Goal: Transaction & Acquisition: Subscribe to service/newsletter

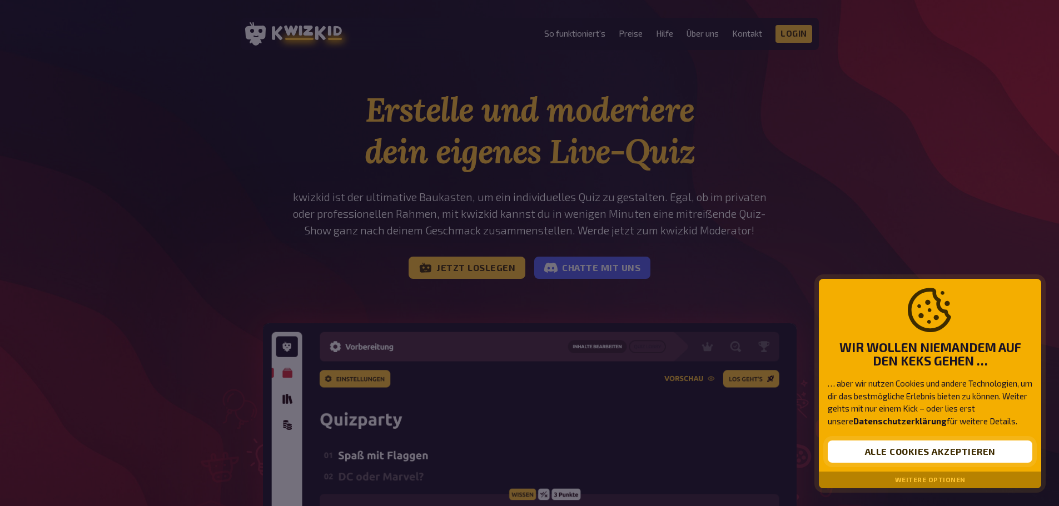
click at [913, 446] on button "Alle Cookies akzeptieren" at bounding box center [929, 452] width 204 height 22
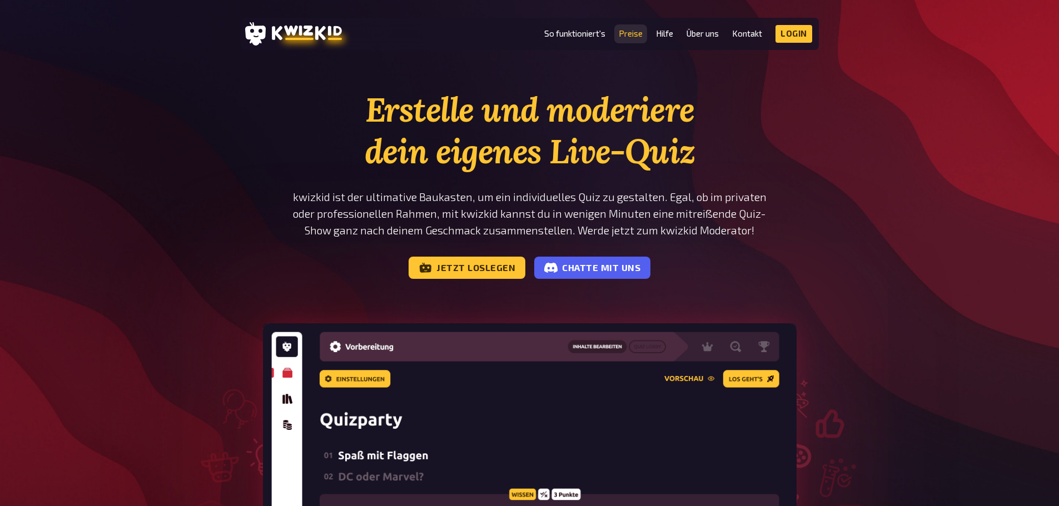
click at [637, 29] on link "Preise" at bounding box center [630, 33] width 24 height 9
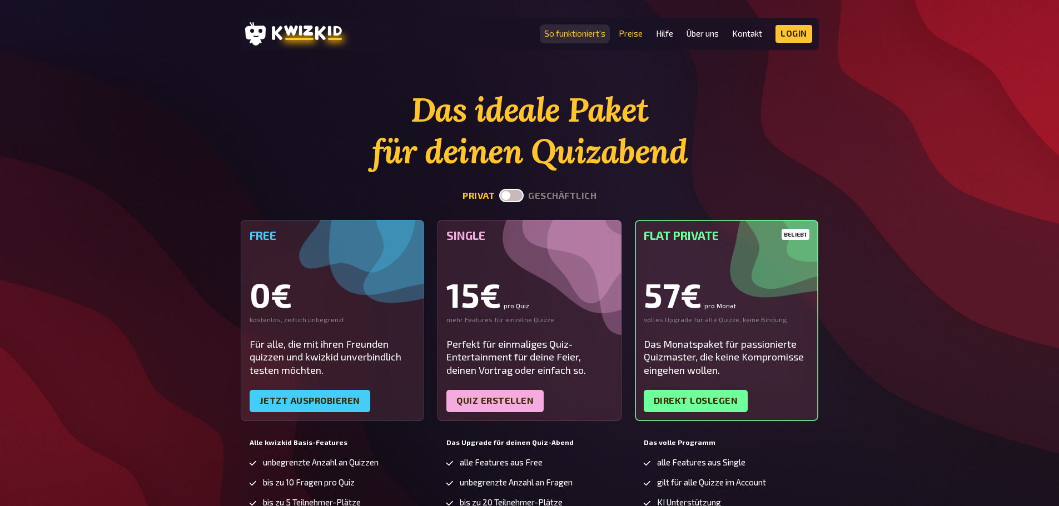
click at [582, 33] on link "So funktioniert's" at bounding box center [574, 33] width 61 height 9
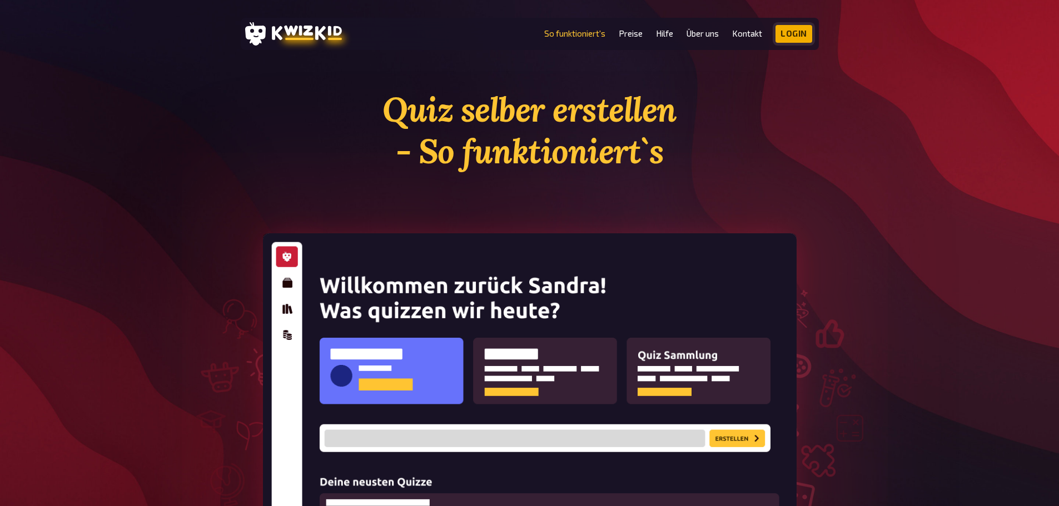
click at [799, 34] on link "Login" at bounding box center [793, 34] width 37 height 18
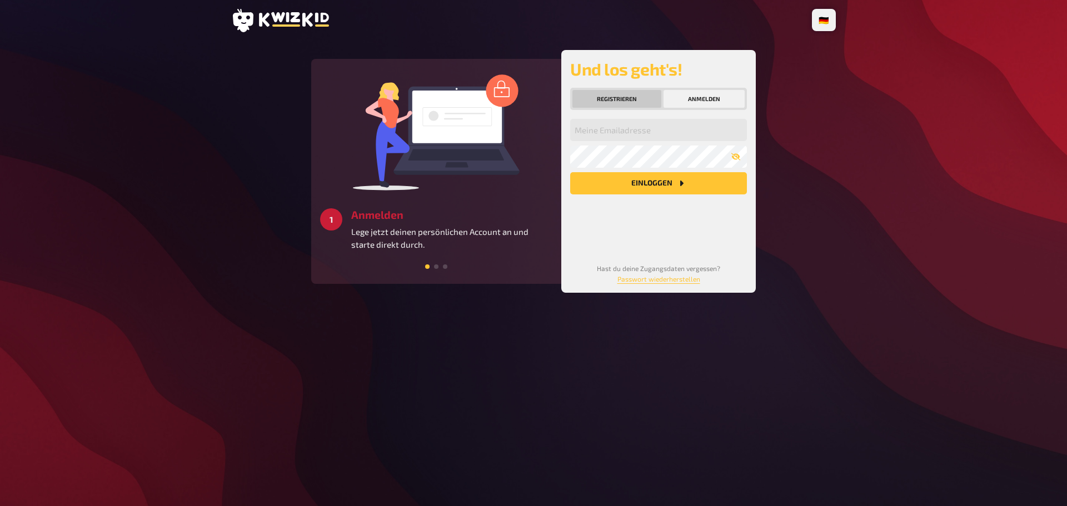
click at [616, 101] on button "Registrieren" at bounding box center [616, 99] width 89 height 18
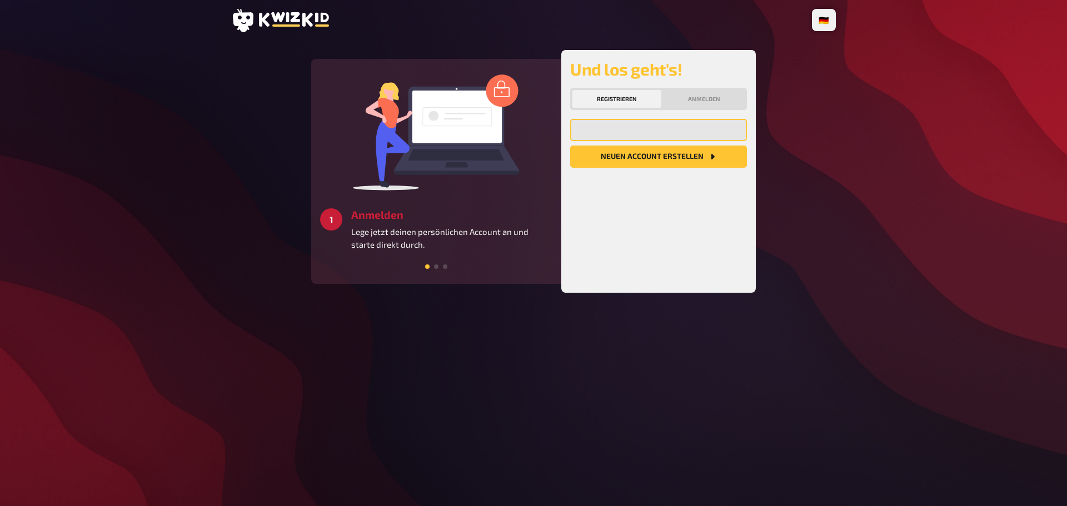
click at [617, 134] on input "email" at bounding box center [658, 130] width 177 height 22
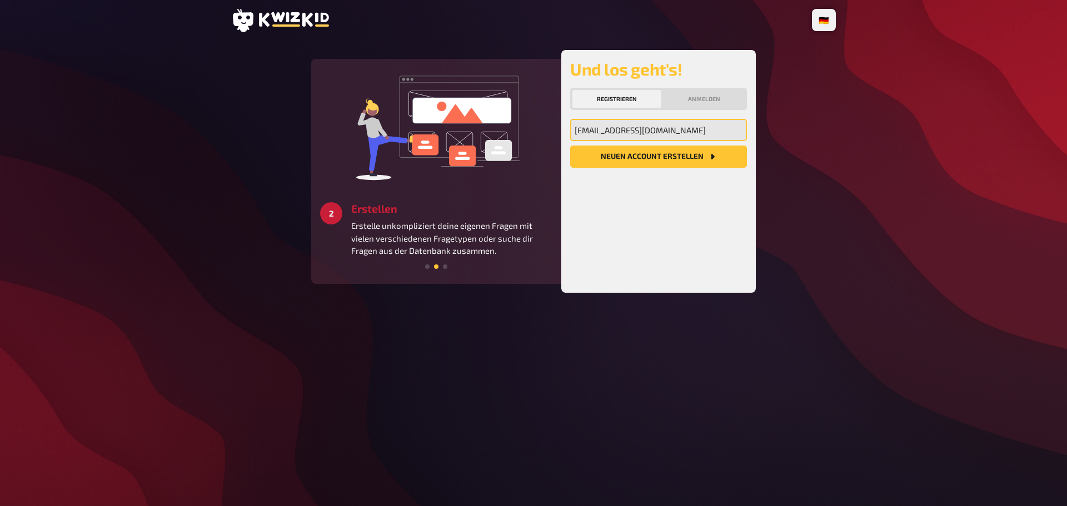
type input "bertler@summit-communty.de"
click at [570, 146] on button "Neuen Account Erstellen" at bounding box center [658, 157] width 177 height 22
